Goal: Check status: Check status

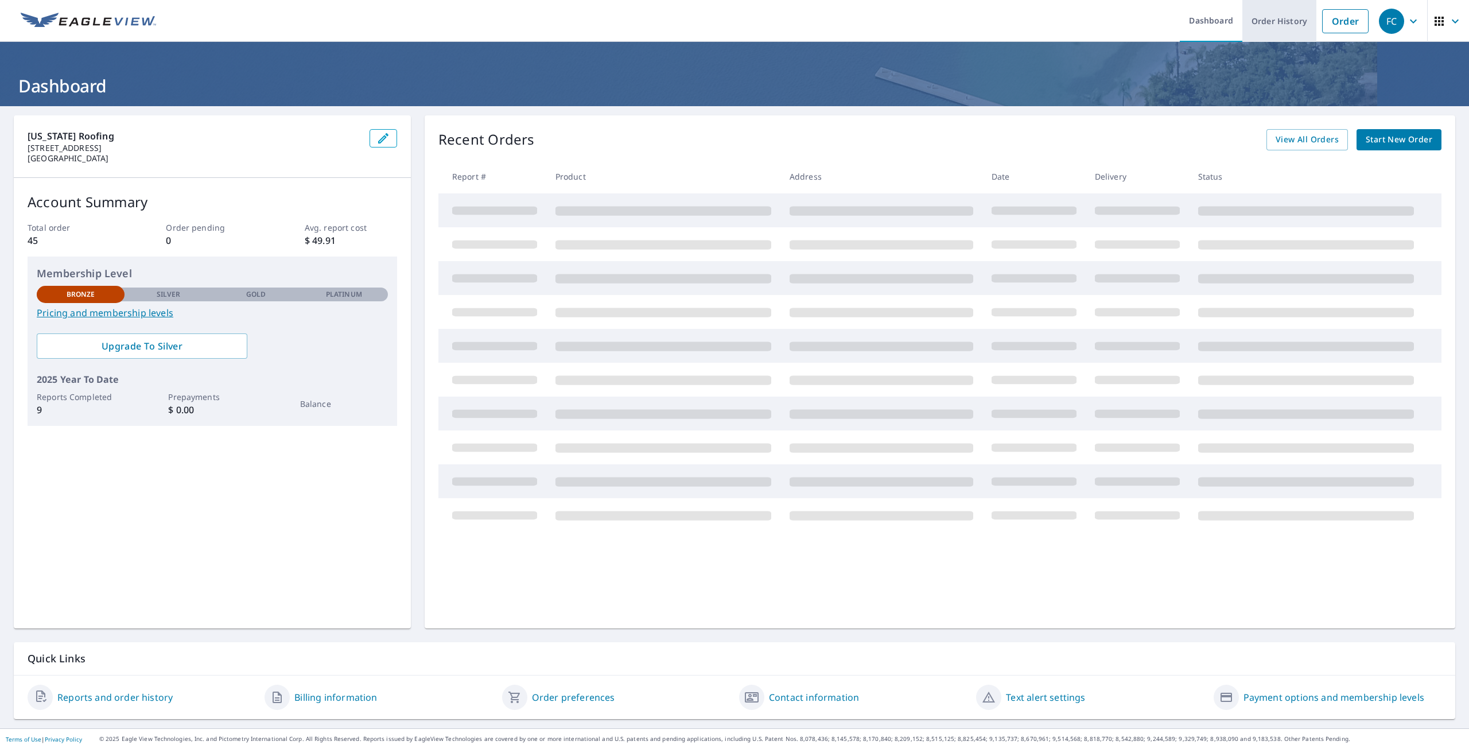
click at [1278, 21] on link "Order History" at bounding box center [1279, 21] width 74 height 42
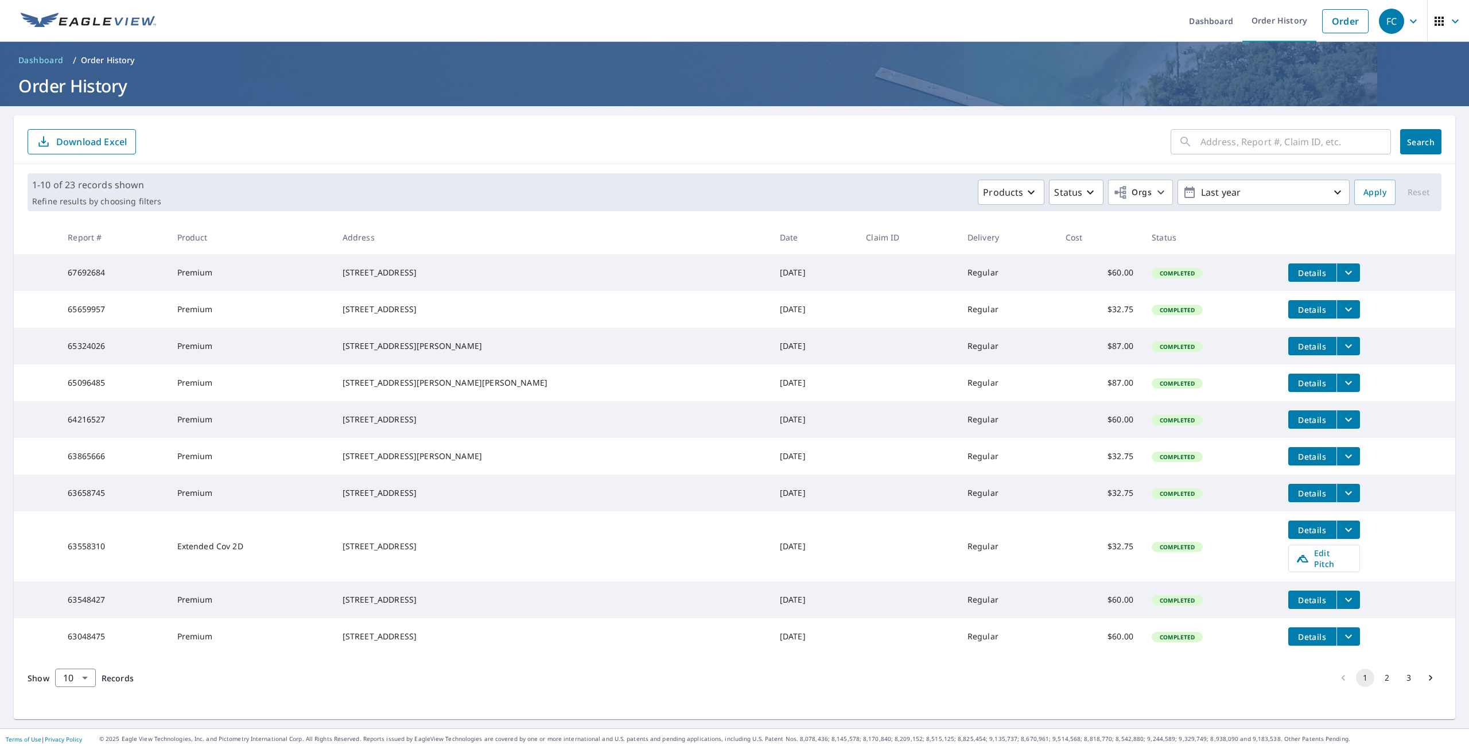
click at [1235, 138] on input "text" at bounding box center [1296, 142] width 191 height 32
type input "2509"
click at [1409, 138] on span "Search" at bounding box center [1420, 142] width 23 height 11
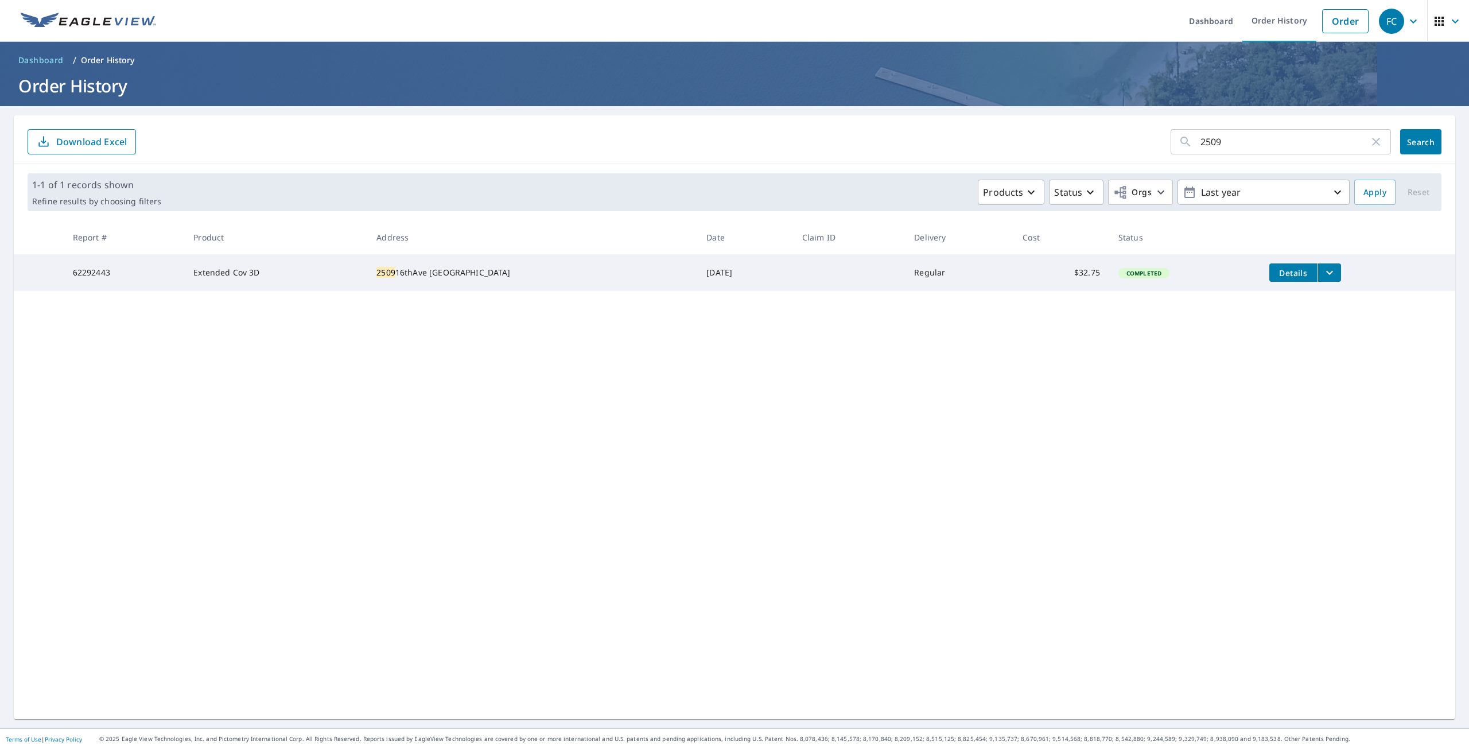
click at [1323, 277] on icon "filesDropdownBtn-62292443" at bounding box center [1330, 273] width 14 height 14
click at [1269, 412] on div "2509 ​ Search Download Excel 1-1 of 1 records shown Refine results by choosing …" at bounding box center [735, 417] width 1442 height 604
click at [1285, 275] on span "Details" at bounding box center [1293, 272] width 34 height 11
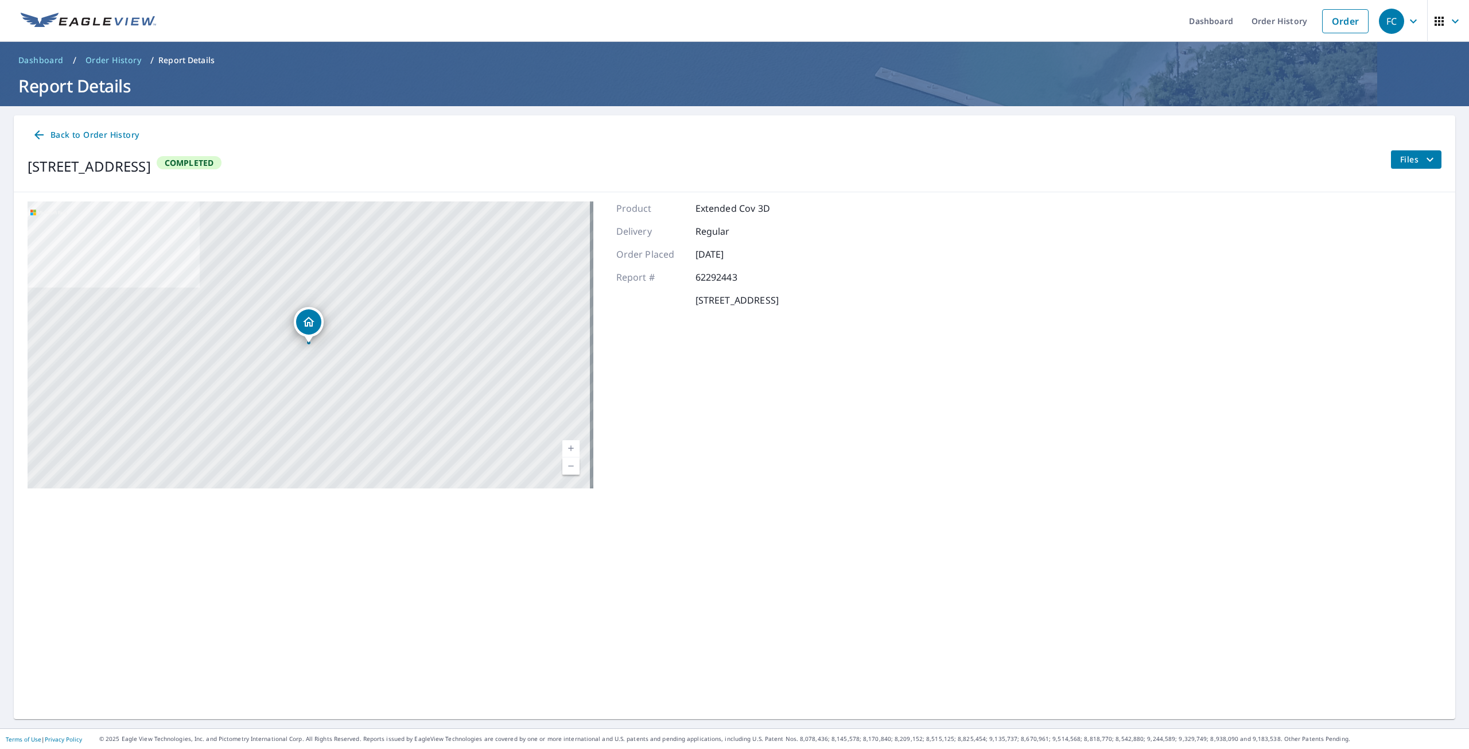
click at [1424, 163] on icon "filesDropdownBtn-62292443" at bounding box center [1430, 160] width 14 height 14
